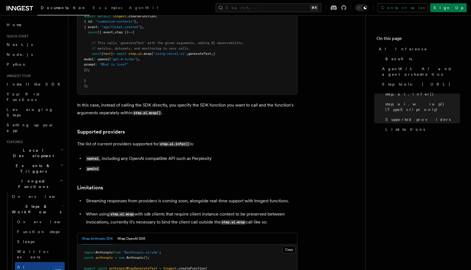
scroll to position [924, 0]
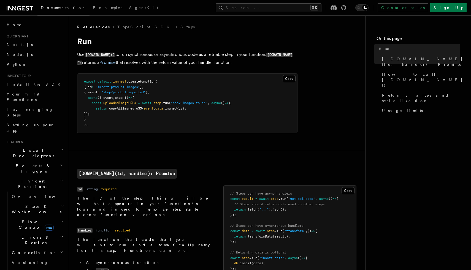
click at [40, 204] on span "Steps & Workflows" at bounding box center [36, 209] width 52 height 11
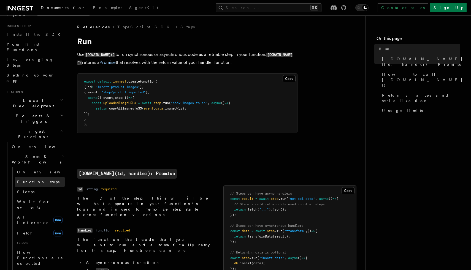
scroll to position [51, 0]
click at [40, 179] on span "Function steps" at bounding box center [38, 181] width 42 height 4
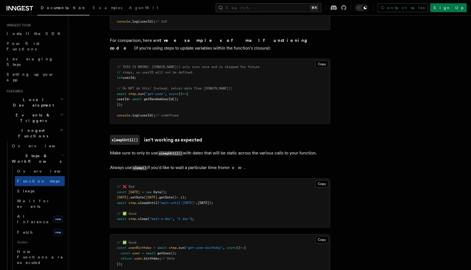
scroll to position [1491, 0]
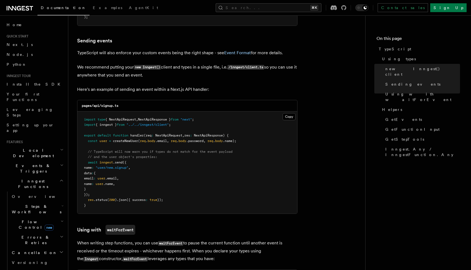
scroll to position [390, 0]
